Goal: Check status: Check status

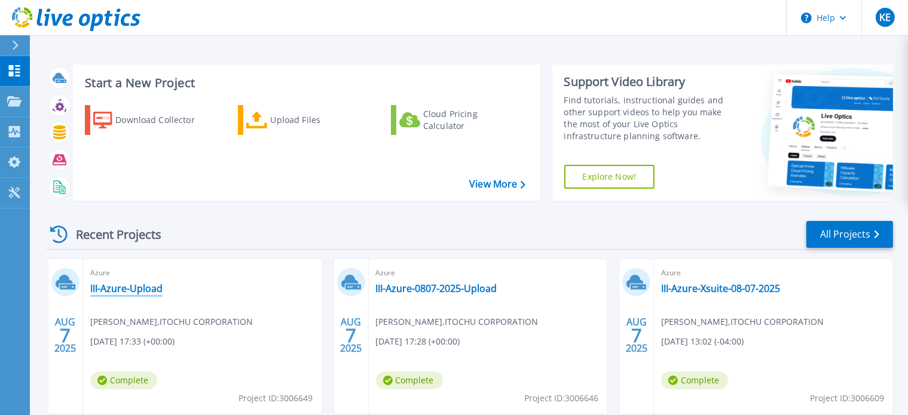
click at [153, 289] on link "III-Azure-Upload" at bounding box center [126, 289] width 72 height 12
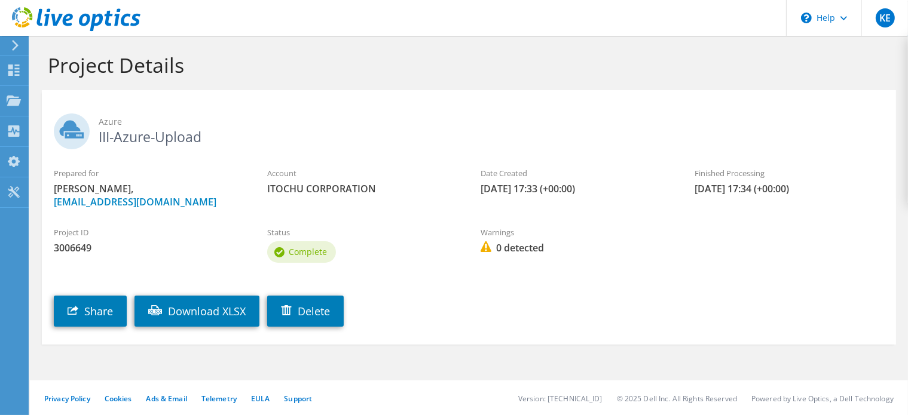
scroll to position [4, 0]
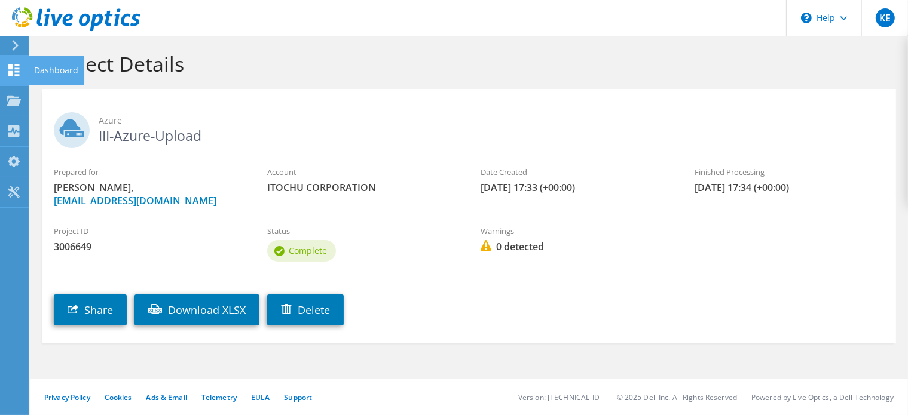
click at [19, 70] on icon at bounding box center [14, 70] width 14 height 11
